Goal: Task Accomplishment & Management: Manage account settings

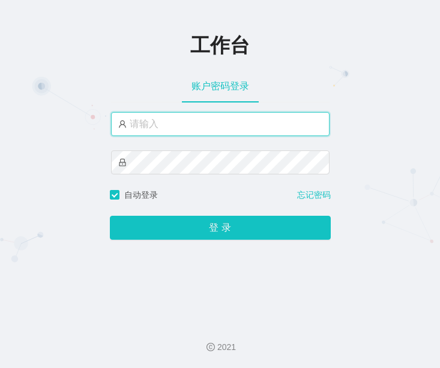
click at [246, 125] on input "text" at bounding box center [220, 124] width 218 height 24
paste input "admin"
type input "admin"
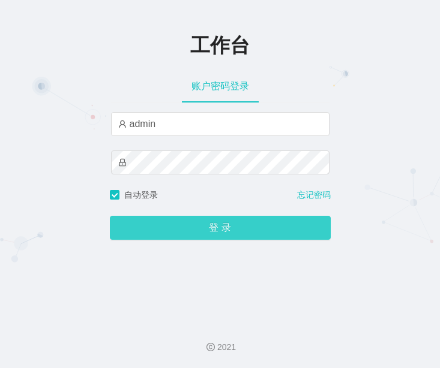
click at [264, 233] on button "登 录" at bounding box center [220, 228] width 221 height 24
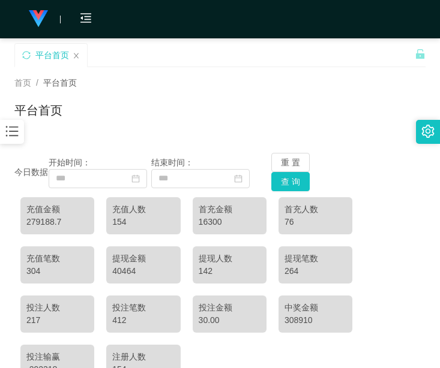
click at [14, 139] on icon "图标: bars" at bounding box center [12, 132] width 16 height 16
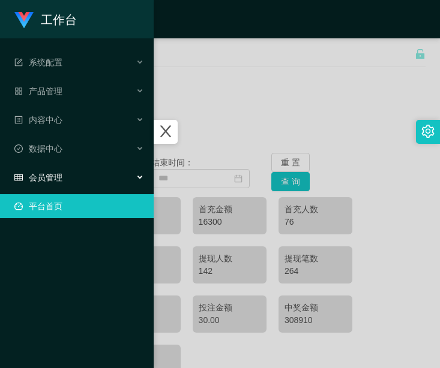
click at [68, 179] on div "会员管理" at bounding box center [77, 178] width 154 height 24
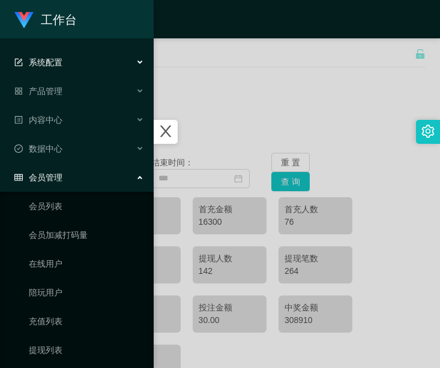
click at [98, 65] on div "系统配置" at bounding box center [77, 62] width 154 height 24
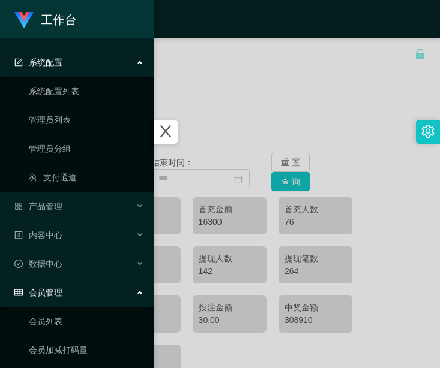
click at [98, 65] on div "系统配置" at bounding box center [77, 62] width 154 height 24
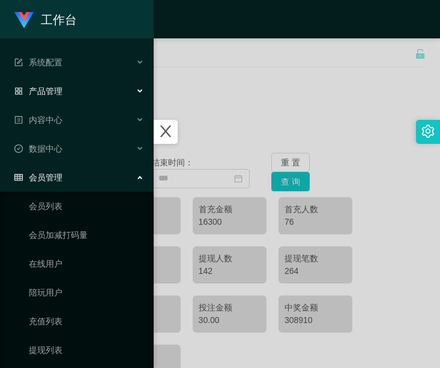
click at [81, 91] on div "产品管理" at bounding box center [77, 91] width 154 height 24
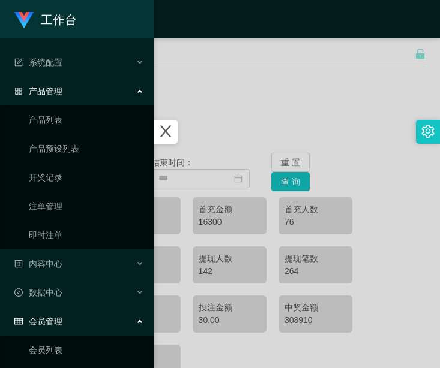
click at [81, 91] on div "产品管理" at bounding box center [77, 91] width 154 height 24
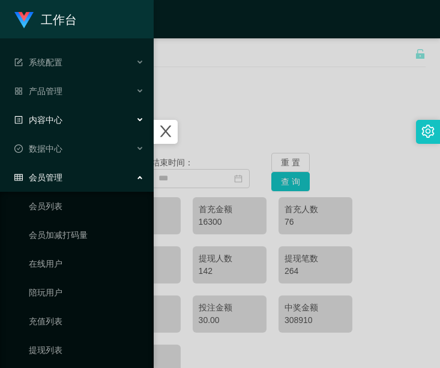
click at [75, 115] on div "内容中心" at bounding box center [77, 120] width 154 height 24
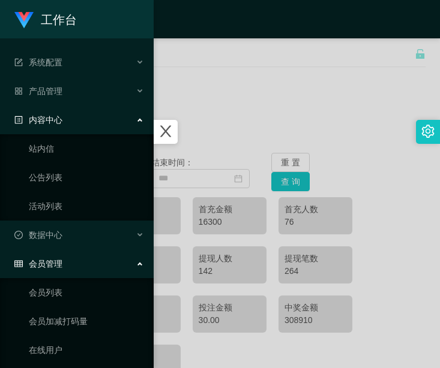
click at [75, 115] on div "内容中心" at bounding box center [77, 120] width 154 height 24
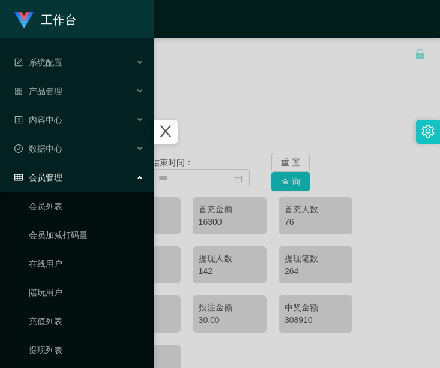
click at [320, 110] on div at bounding box center [220, 184] width 440 height 368
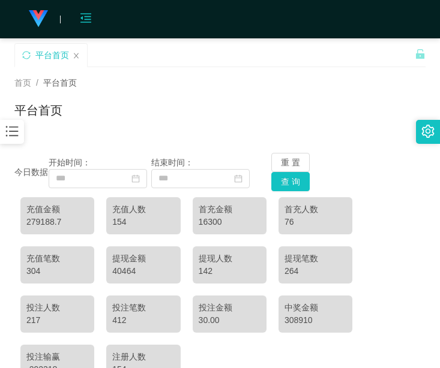
click at [83, 14] on icon "图标: menu-fold" at bounding box center [86, 18] width 12 height 12
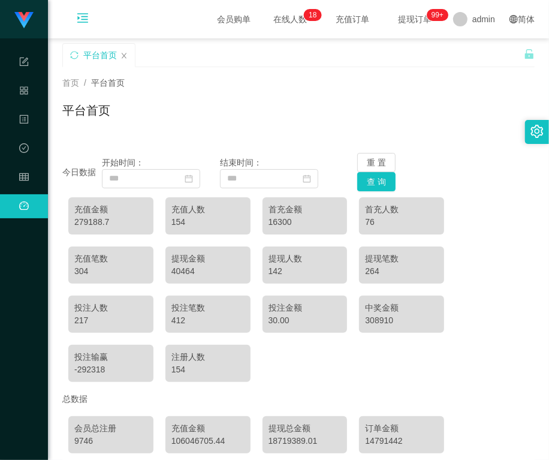
click at [88, 16] on icon "图标: menu-unfold" at bounding box center [83, 18] width 12 height 12
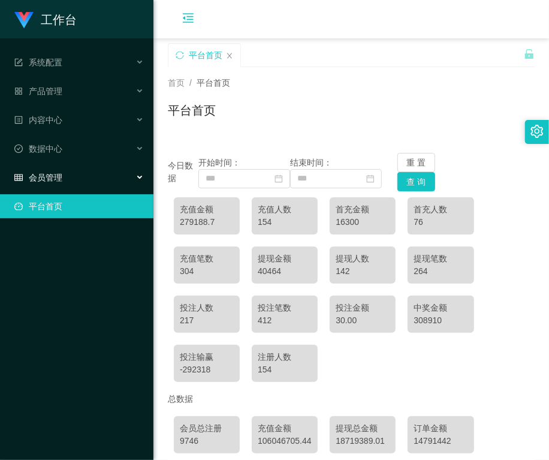
click at [48, 179] on span "会员管理" at bounding box center [38, 178] width 48 height 10
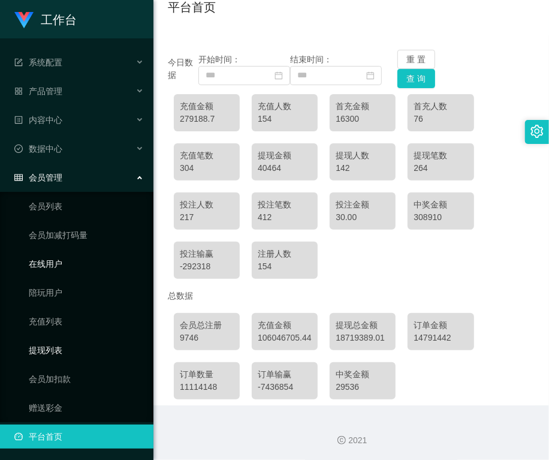
scroll to position [104, 0]
click at [50, 368] on link "赠送彩金" at bounding box center [86, 408] width 115 height 24
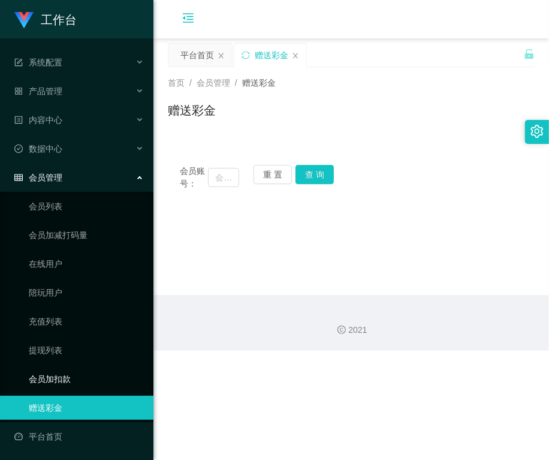
click at [52, 368] on link "会员加扣款" at bounding box center [86, 379] width 115 height 24
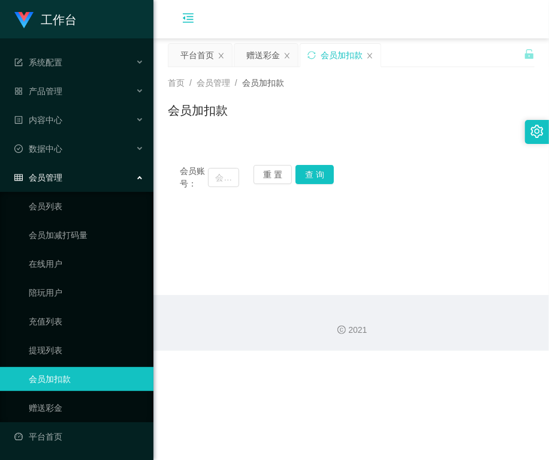
click at [178, 15] on icon "图标: menu-fold" at bounding box center [188, 20] width 41 height 38
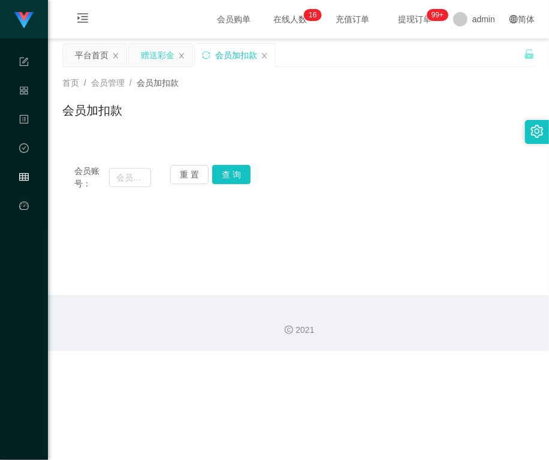
click at [157, 58] on div "赠送彩金" at bounding box center [158, 55] width 34 height 23
click at [115, 54] on icon "图标: close" at bounding box center [115, 55] width 5 height 5
click at [79, 13] on icon "图标: menu-unfold" at bounding box center [82, 18] width 11 height 10
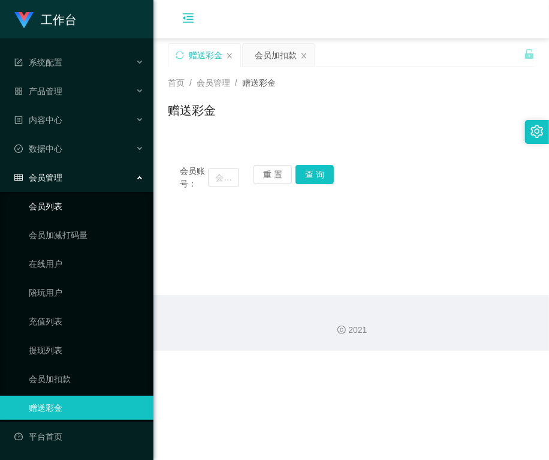
click at [45, 209] on link "会员列表" at bounding box center [86, 206] width 115 height 24
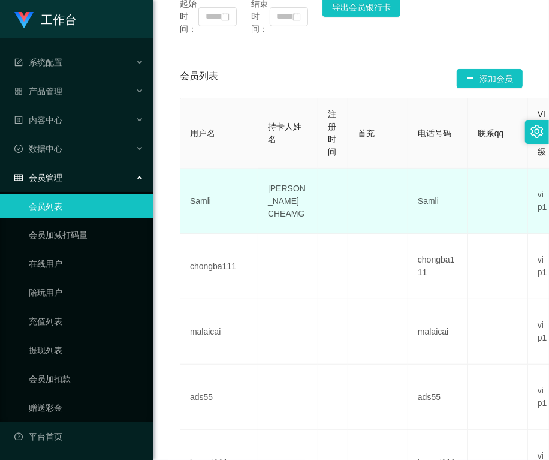
scroll to position [225, 0]
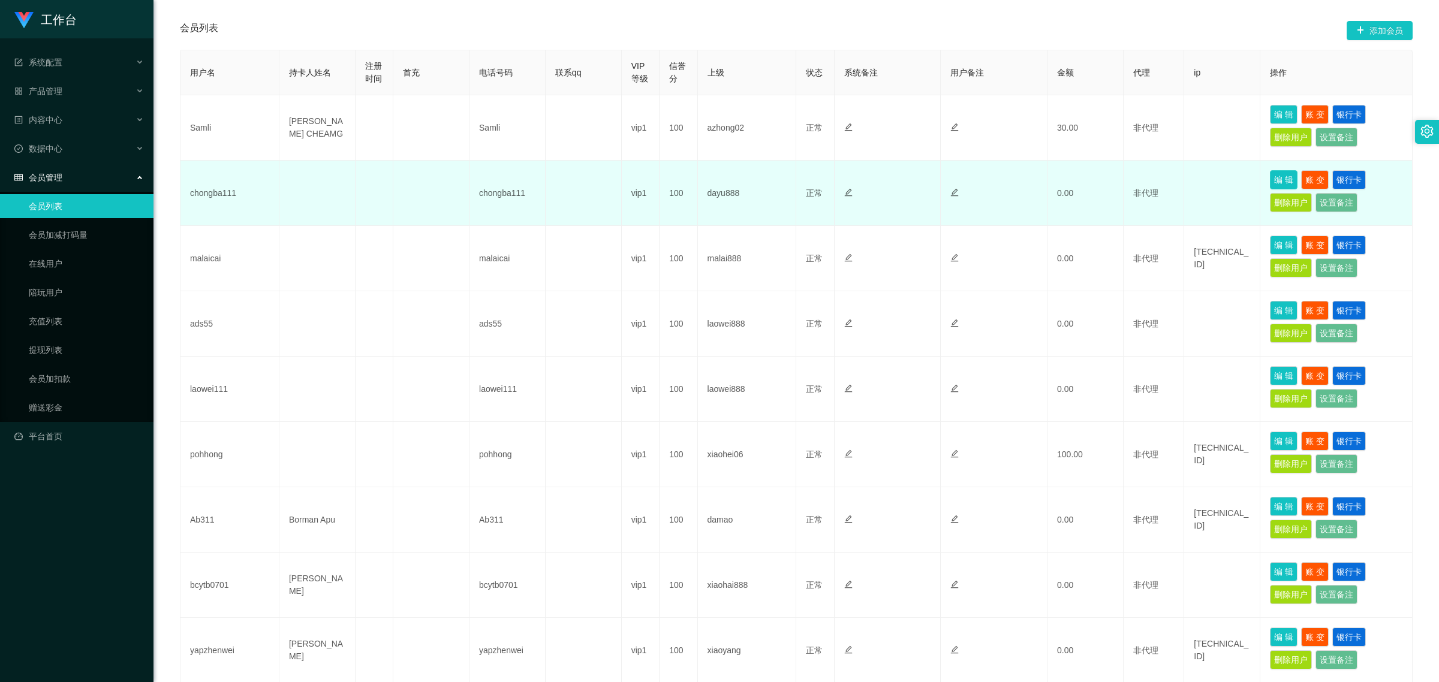
click at [439, 183] on button "编 辑" at bounding box center [1284, 179] width 28 height 19
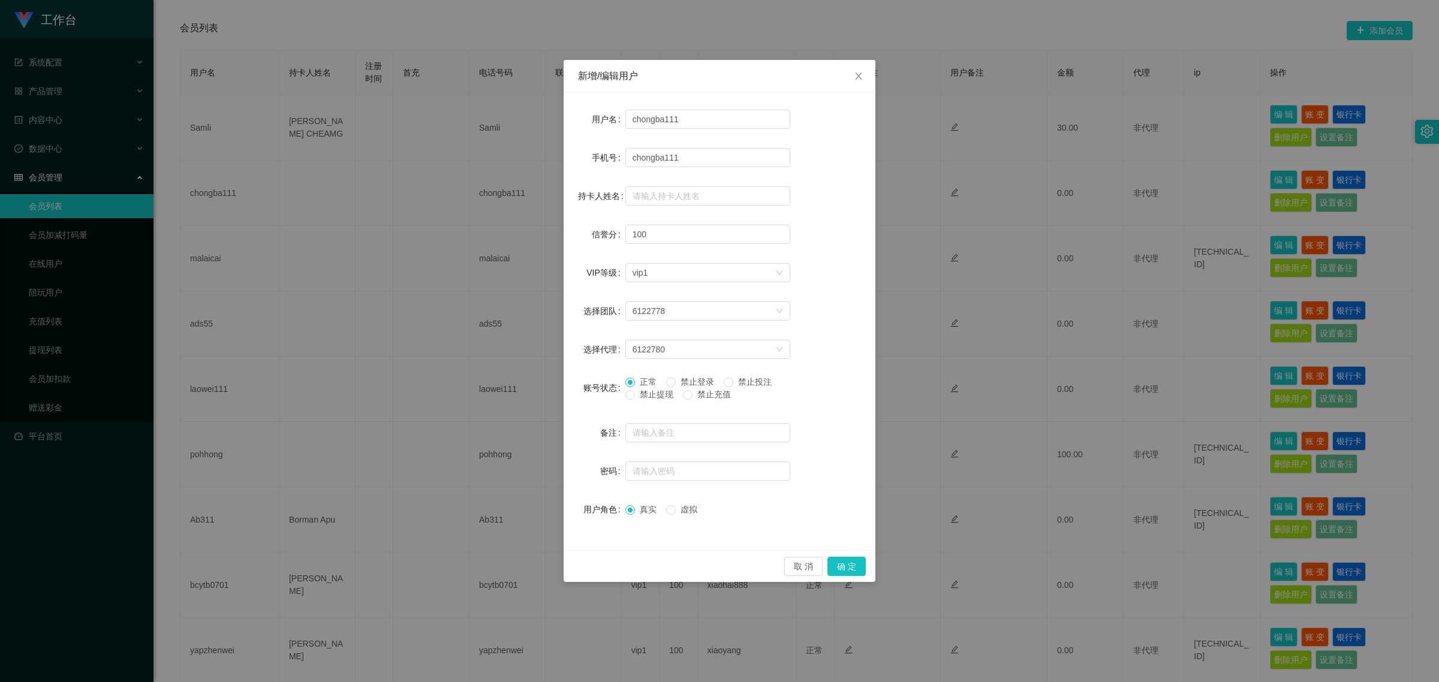
click at [439, 202] on div "新增/编辑用户 用户名 chongba111 手机号 chongba111 持卡人姓名 信誉分 100 VIP等级 选择VIP等级 vip1 选择团队 612…" at bounding box center [719, 341] width 1439 height 682
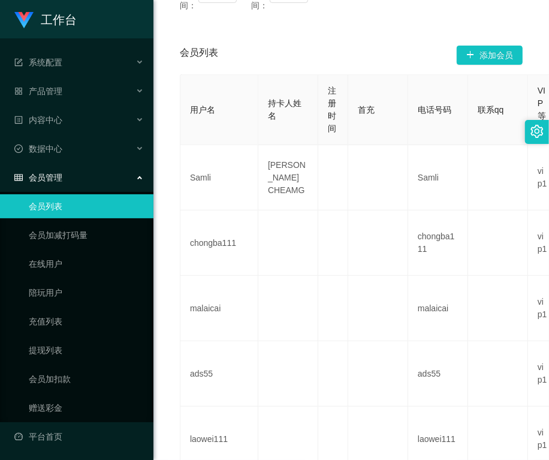
scroll to position [0, 0]
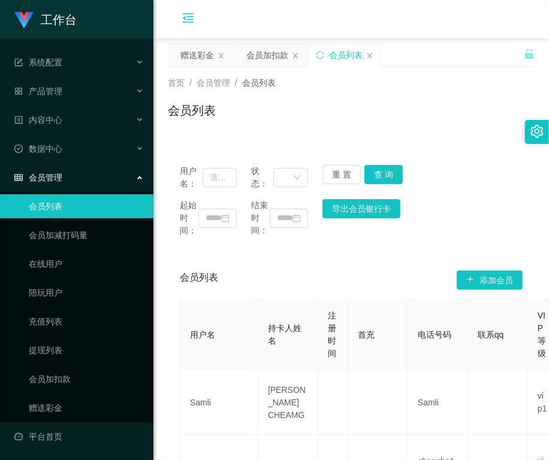
click at [194, 24] on icon "图标: menu-fold" at bounding box center [188, 20] width 41 height 38
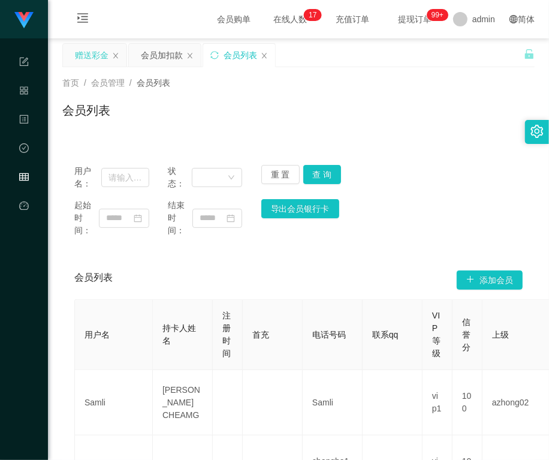
click at [70, 61] on div "赠送彩金" at bounding box center [95, 55] width 64 height 23
click at [82, 56] on div "赠送彩金" at bounding box center [92, 55] width 34 height 23
